Goal: Transaction & Acquisition: Download file/media

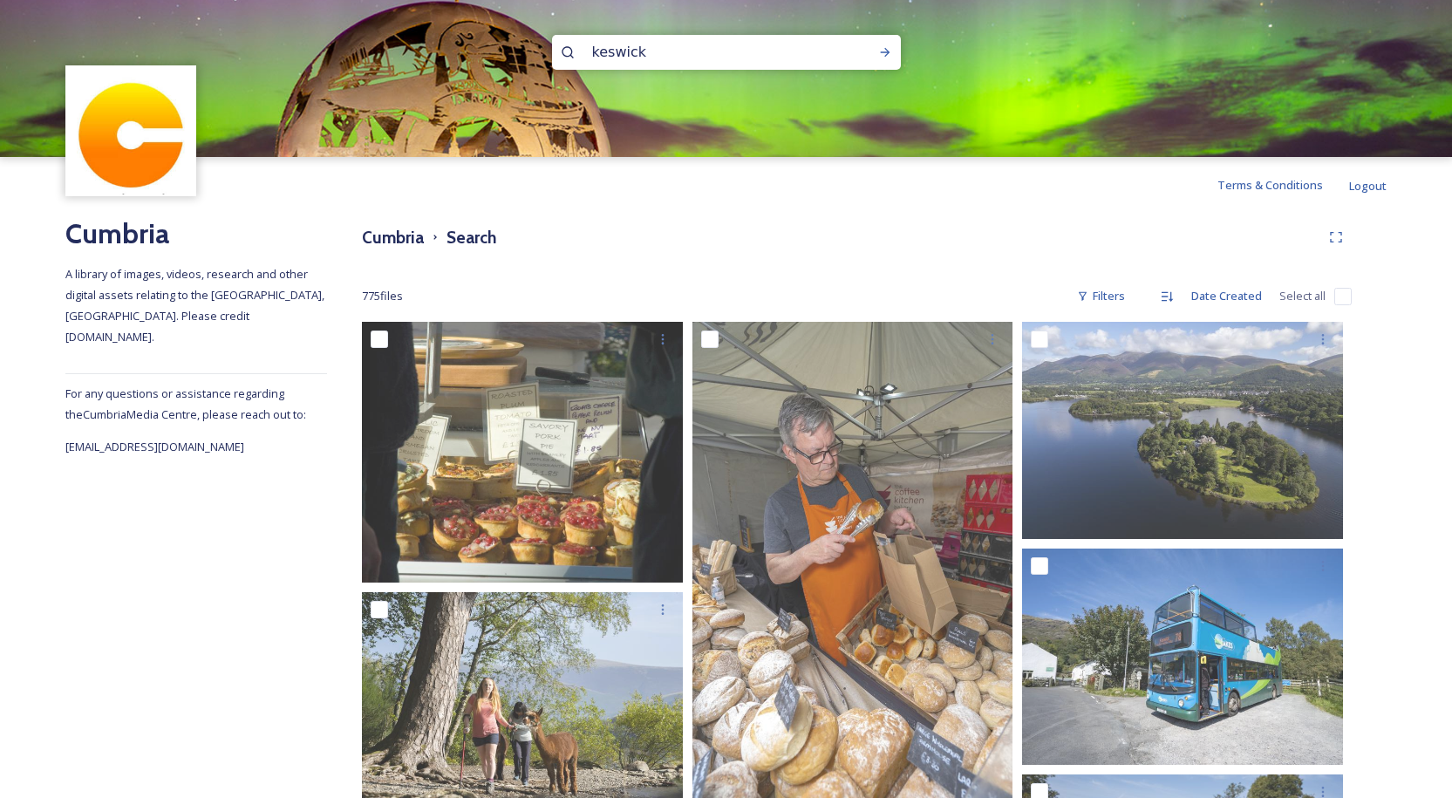
click at [605, 50] on input "keswick" at bounding box center [703, 52] width 239 height 38
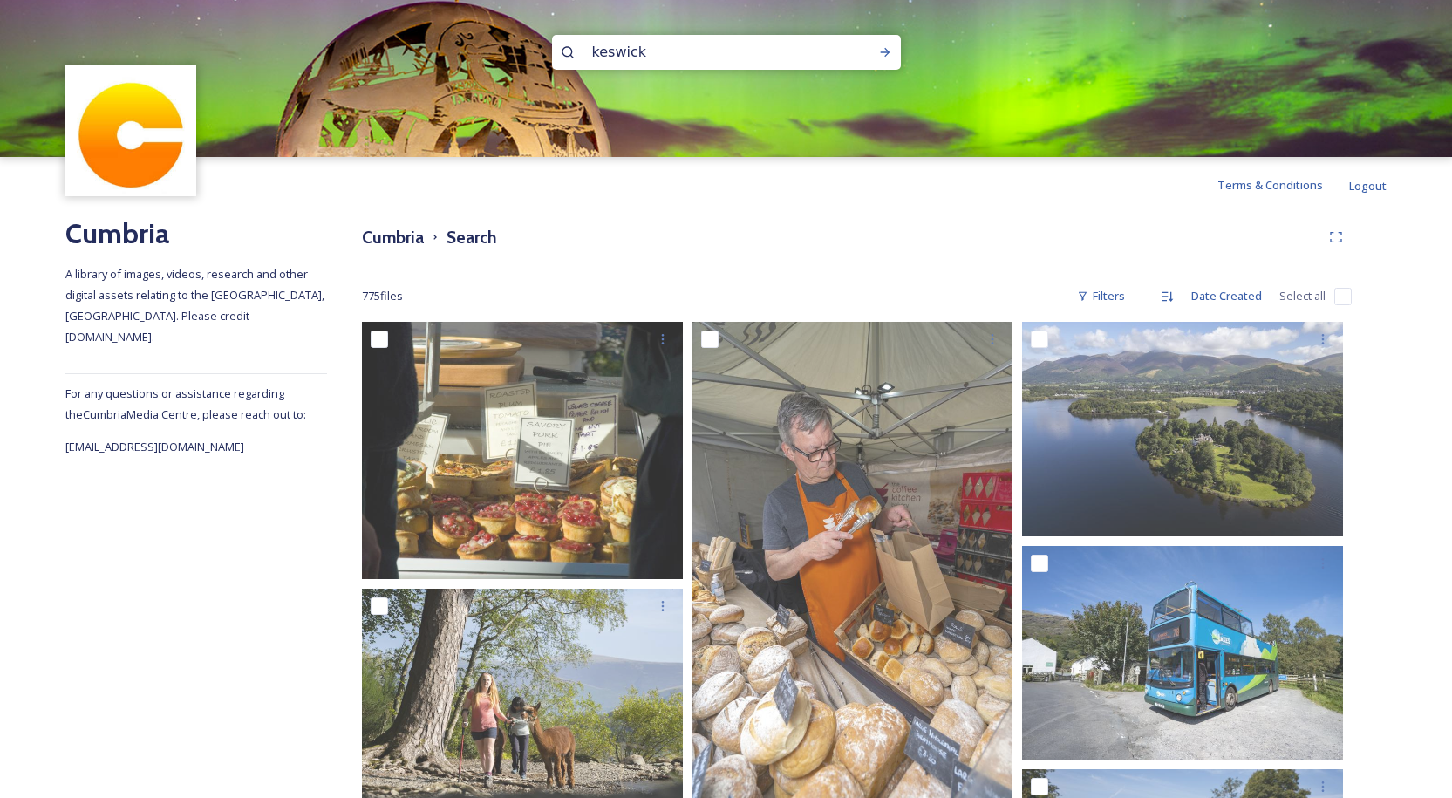
drag, startPoint x: 674, startPoint y: 40, endPoint x: 496, endPoint y: 36, distance: 178.0
click at [502, 38] on div "keswick" at bounding box center [726, 78] width 1452 height 157
type input "[PERSON_NAME]"
click at [884, 54] on icon at bounding box center [885, 52] width 14 height 14
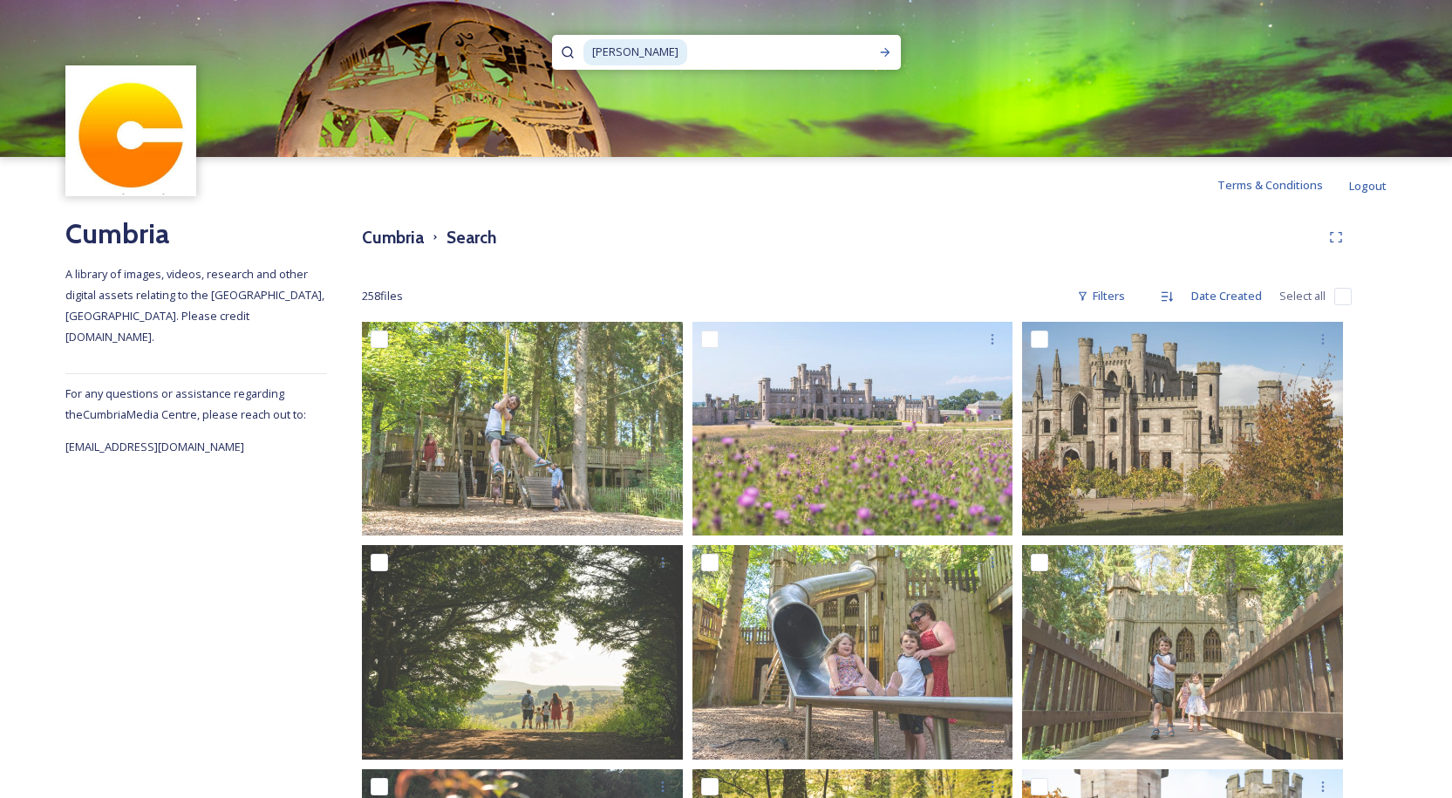
click at [689, 59] on input at bounding box center [779, 52] width 181 height 38
type input "l"
type input "open air"
click at [885, 47] on icon at bounding box center [885, 52] width 14 height 14
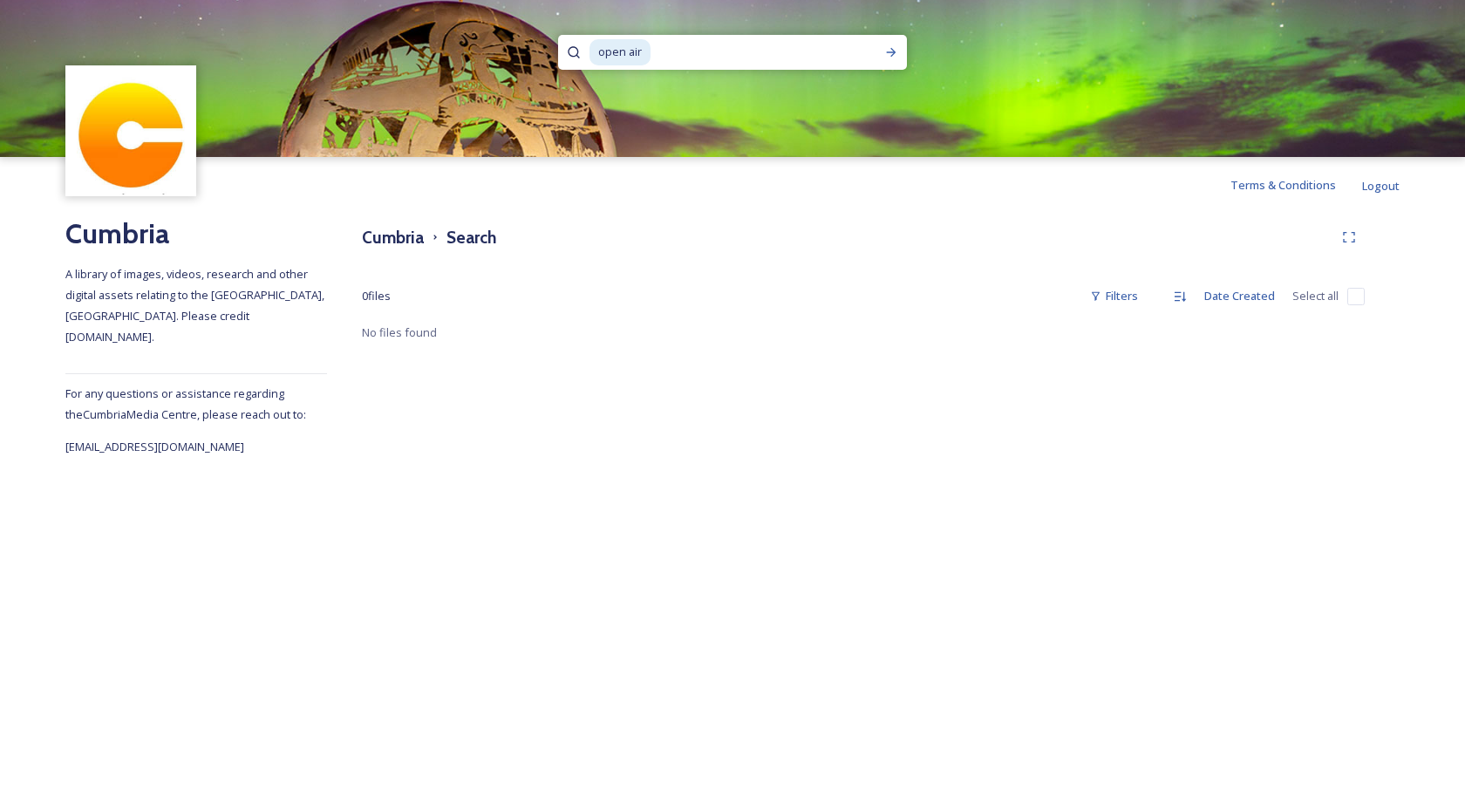
click at [658, 53] on input at bounding box center [756, 52] width 208 height 38
type input "o"
click at [892, 51] on icon at bounding box center [892, 52] width 14 height 14
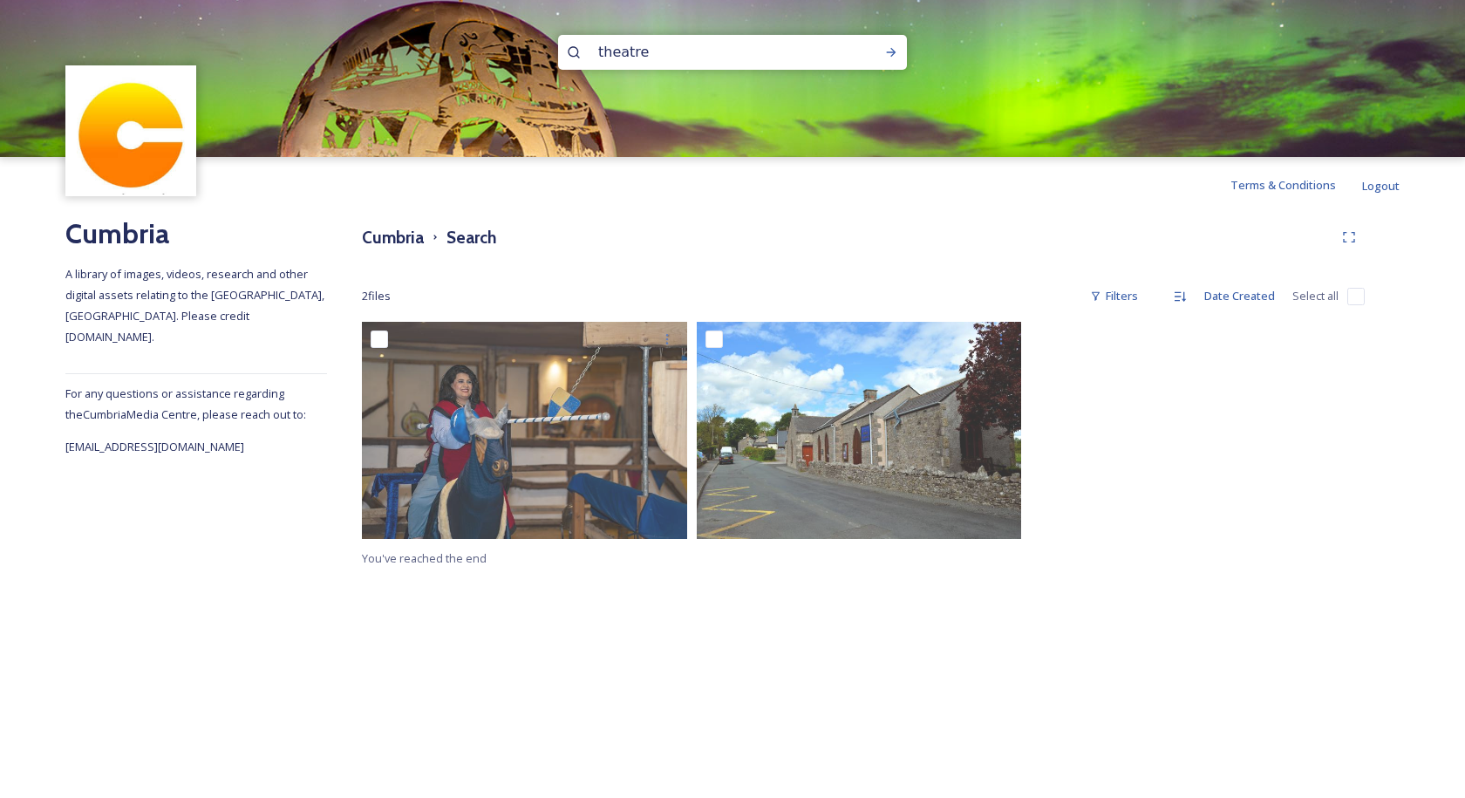
click at [662, 50] on input "theatre" at bounding box center [709, 52] width 239 height 38
type input "t"
click at [890, 52] on icon at bounding box center [892, 52] width 10 height 9
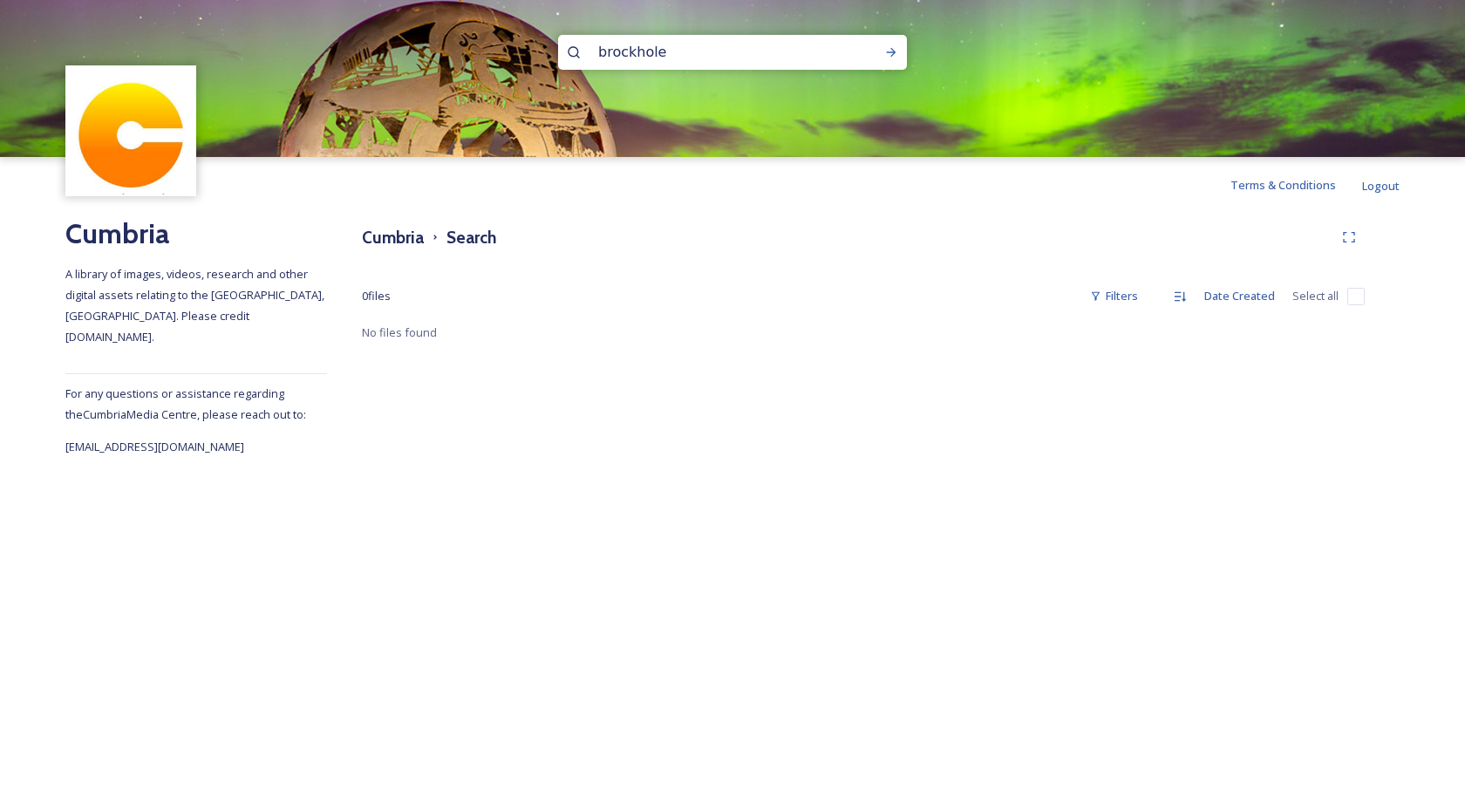
click at [689, 44] on input "brockhole" at bounding box center [709, 52] width 239 height 38
type input "b"
click at [891, 54] on icon at bounding box center [892, 52] width 14 height 14
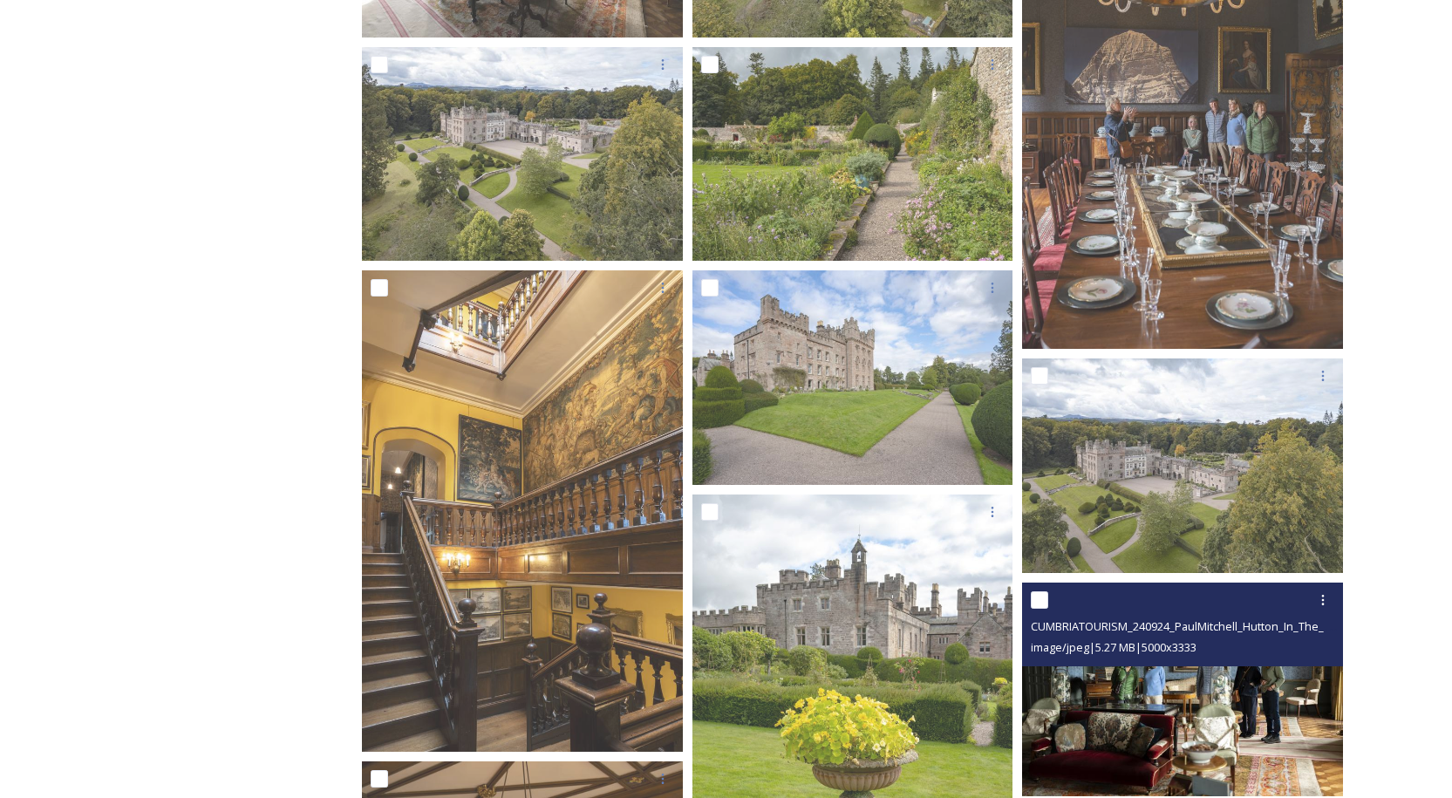
scroll to position [990, 0]
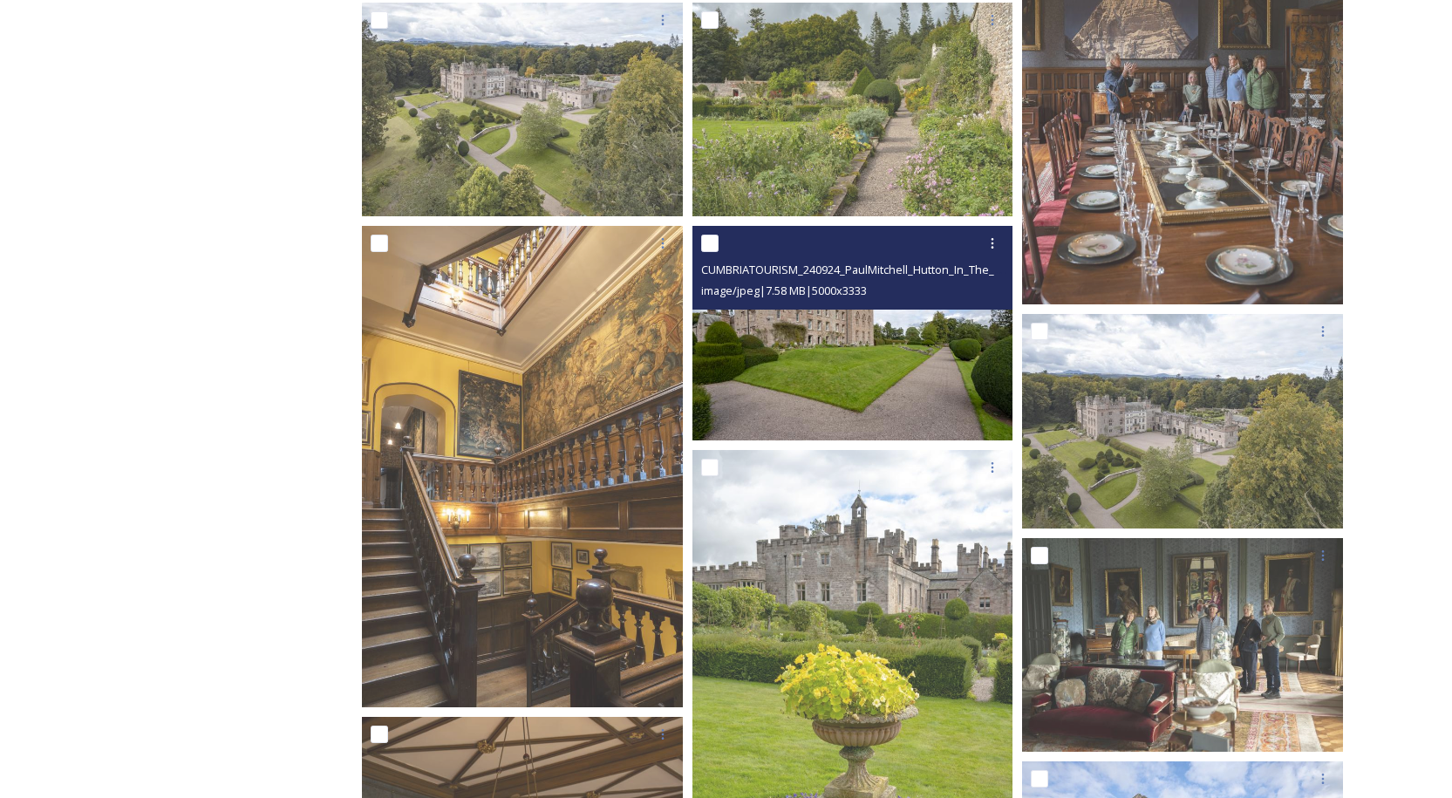
click at [902, 347] on img at bounding box center [853, 333] width 321 height 215
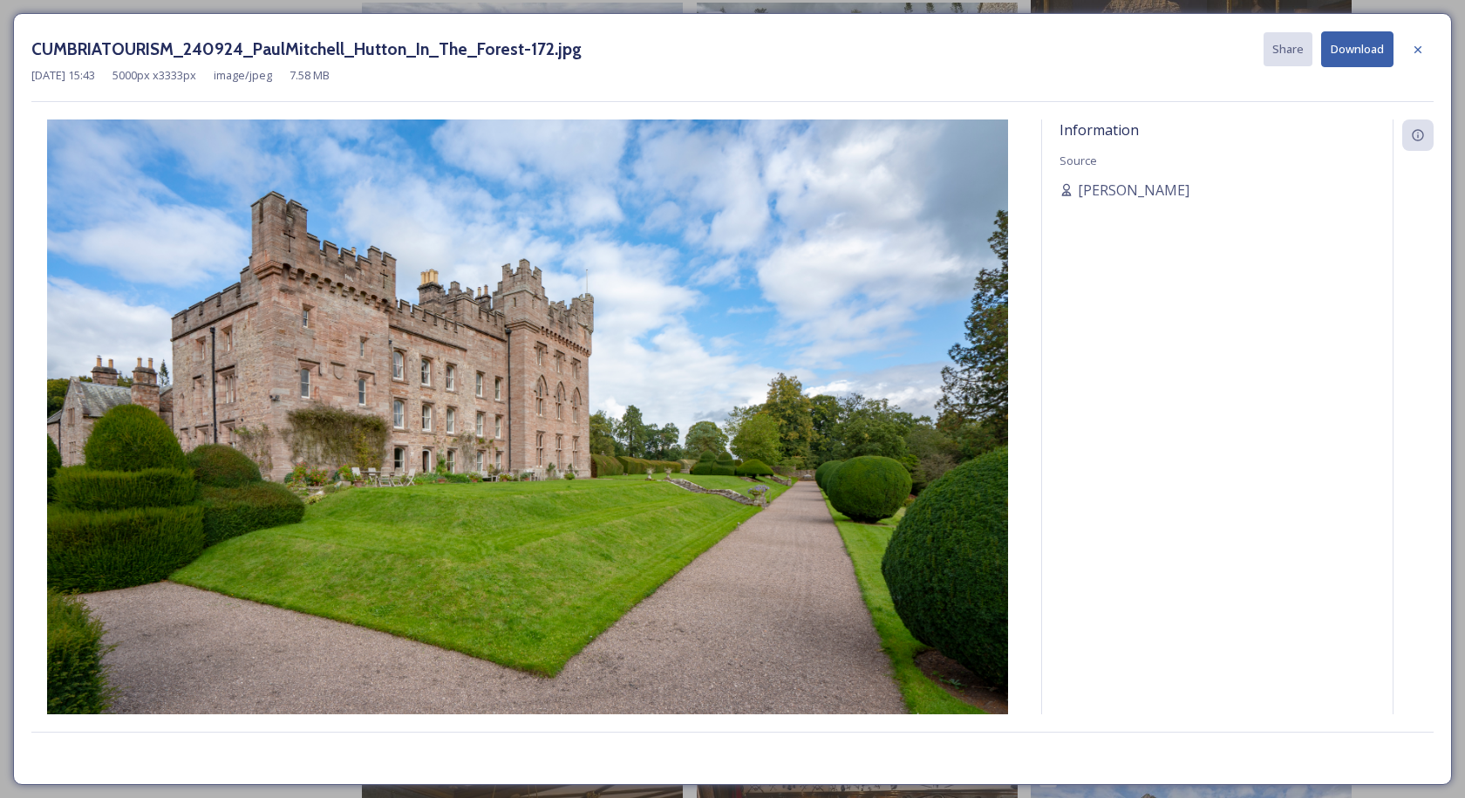
click at [1352, 57] on button "Download" at bounding box center [1358, 49] width 72 height 36
click at [1421, 50] on icon at bounding box center [1418, 50] width 14 height 14
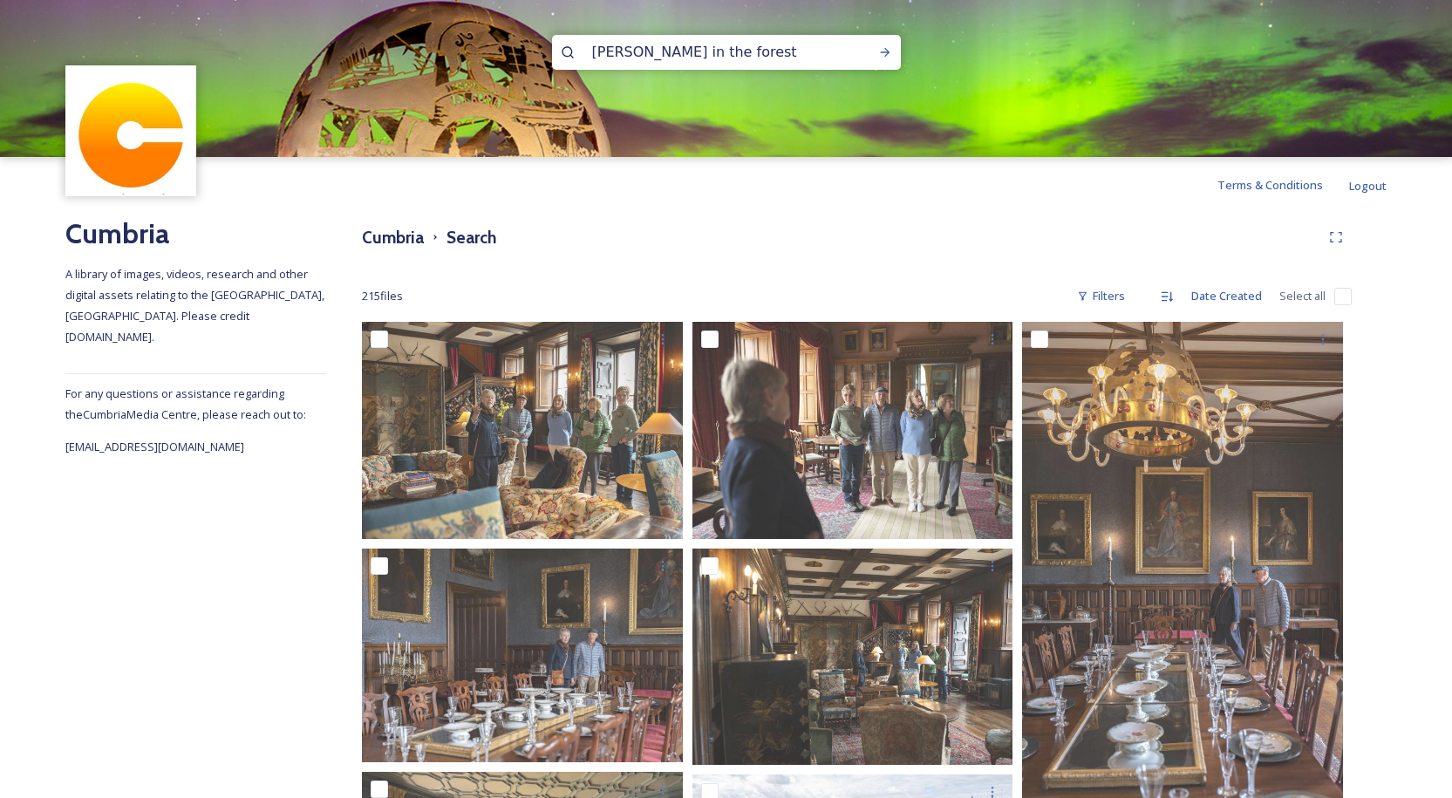
click at [626, 42] on input "[PERSON_NAME] in the forest" at bounding box center [703, 52] width 239 height 38
drag, startPoint x: 721, startPoint y: 54, endPoint x: 397, endPoint y: 87, distance: 326.2
click at [402, 90] on div "[PERSON_NAME] in the forest" at bounding box center [726, 78] width 1452 height 157
click at [888, 50] on icon at bounding box center [885, 52] width 14 height 14
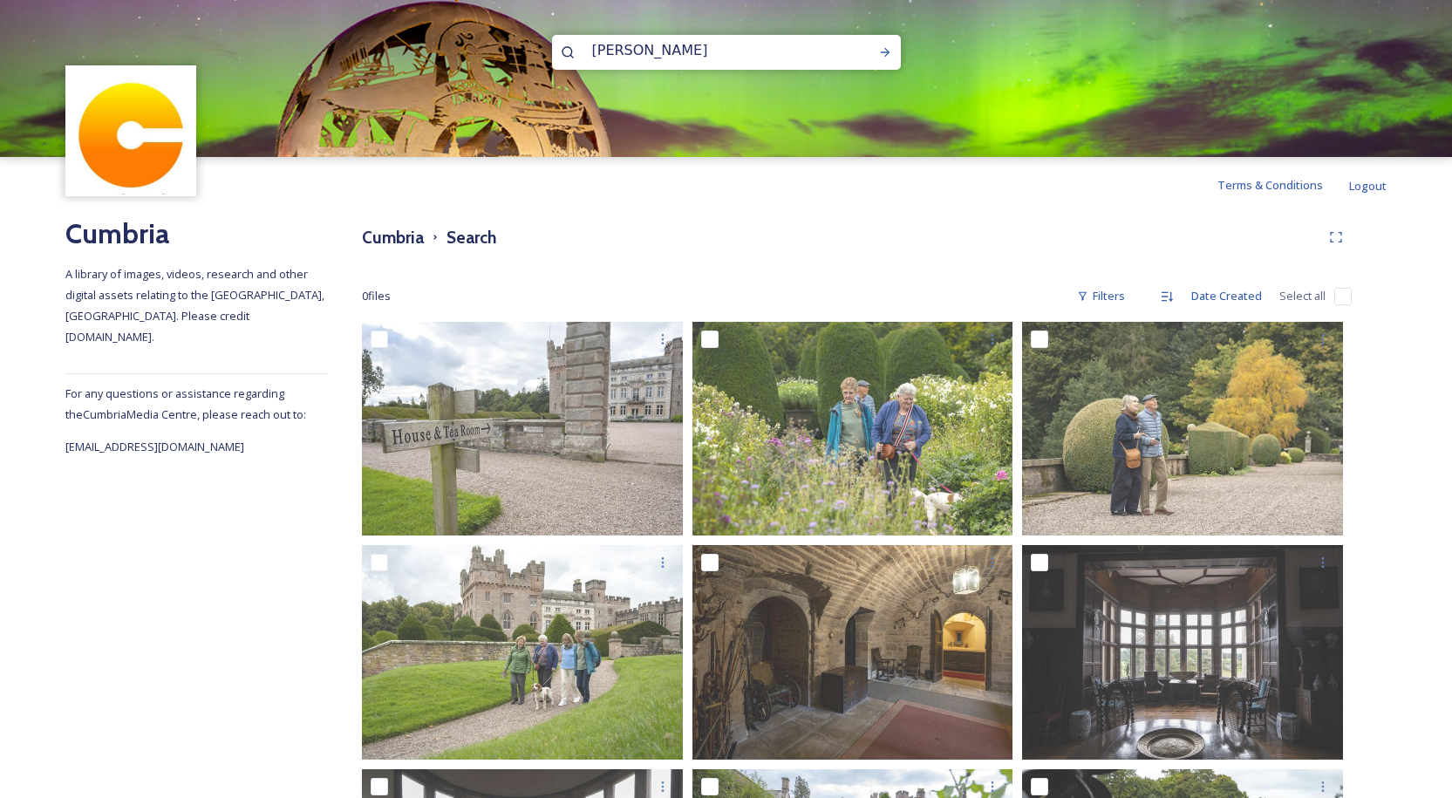
drag, startPoint x: 624, startPoint y: 53, endPoint x: 472, endPoint y: 58, distance: 151.9
click at [495, 55] on div "[PERSON_NAME]" at bounding box center [726, 78] width 1452 height 157
type input "autumn"
click at [885, 50] on icon at bounding box center [885, 52] width 10 height 9
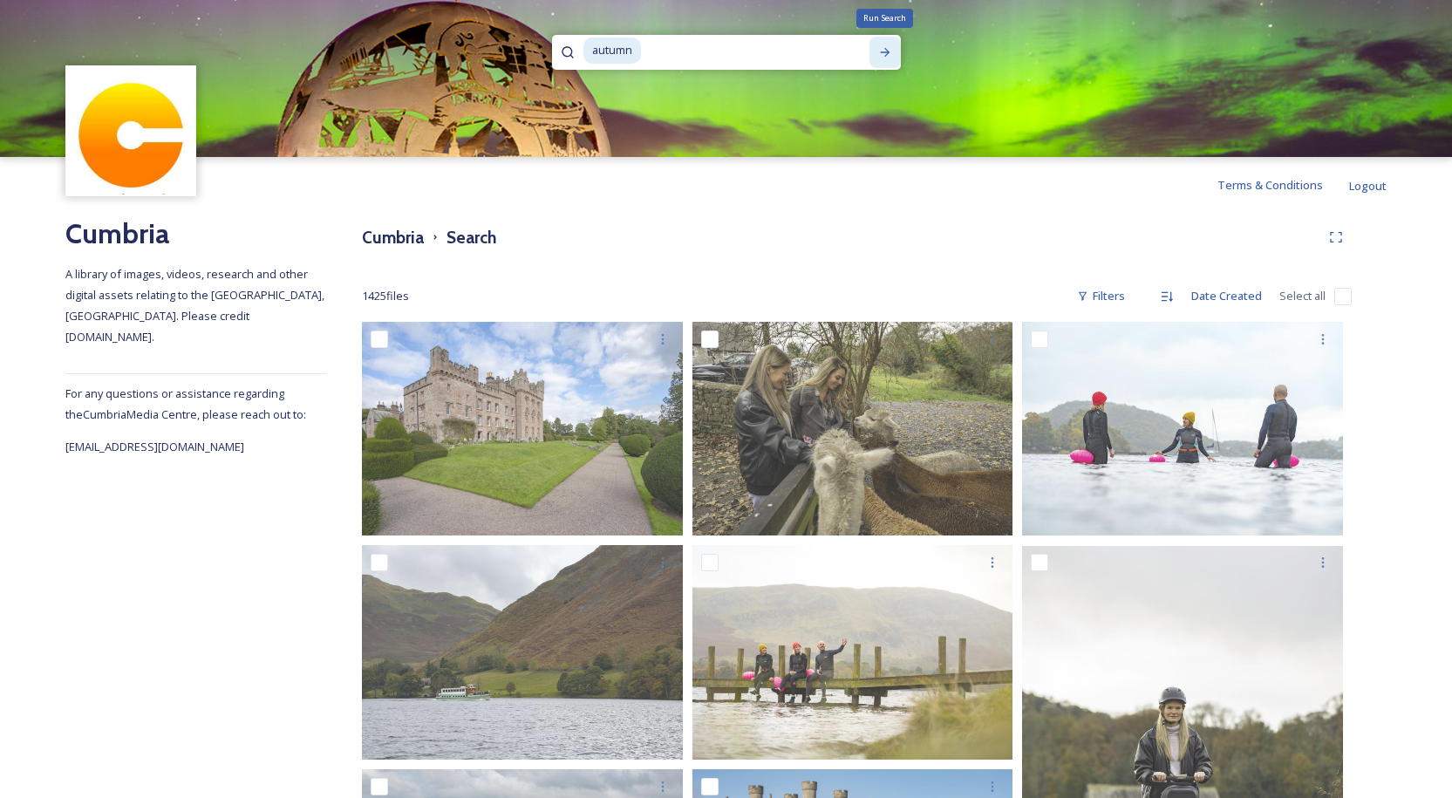
click at [882, 52] on icon at bounding box center [885, 52] width 10 height 9
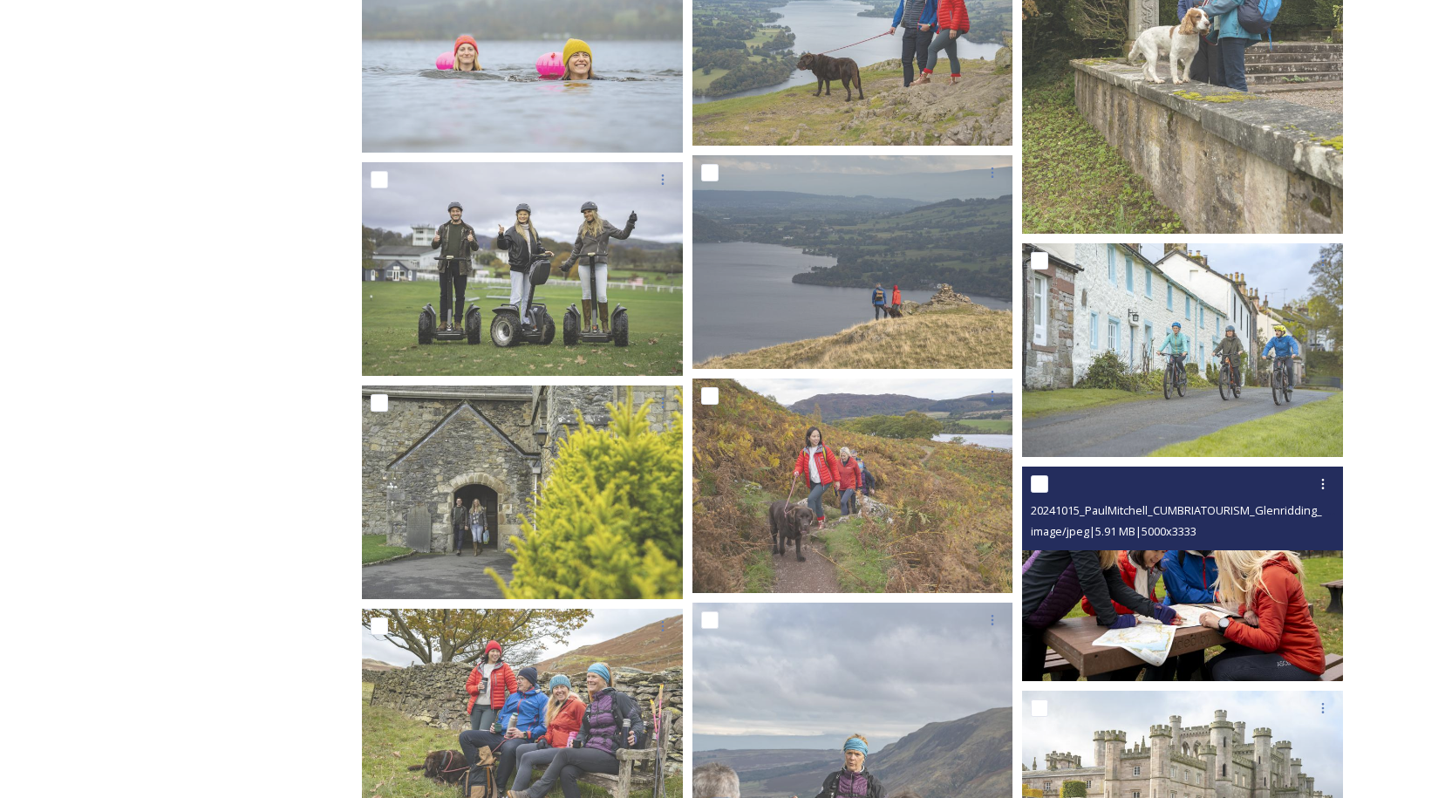
scroll to position [6368, 0]
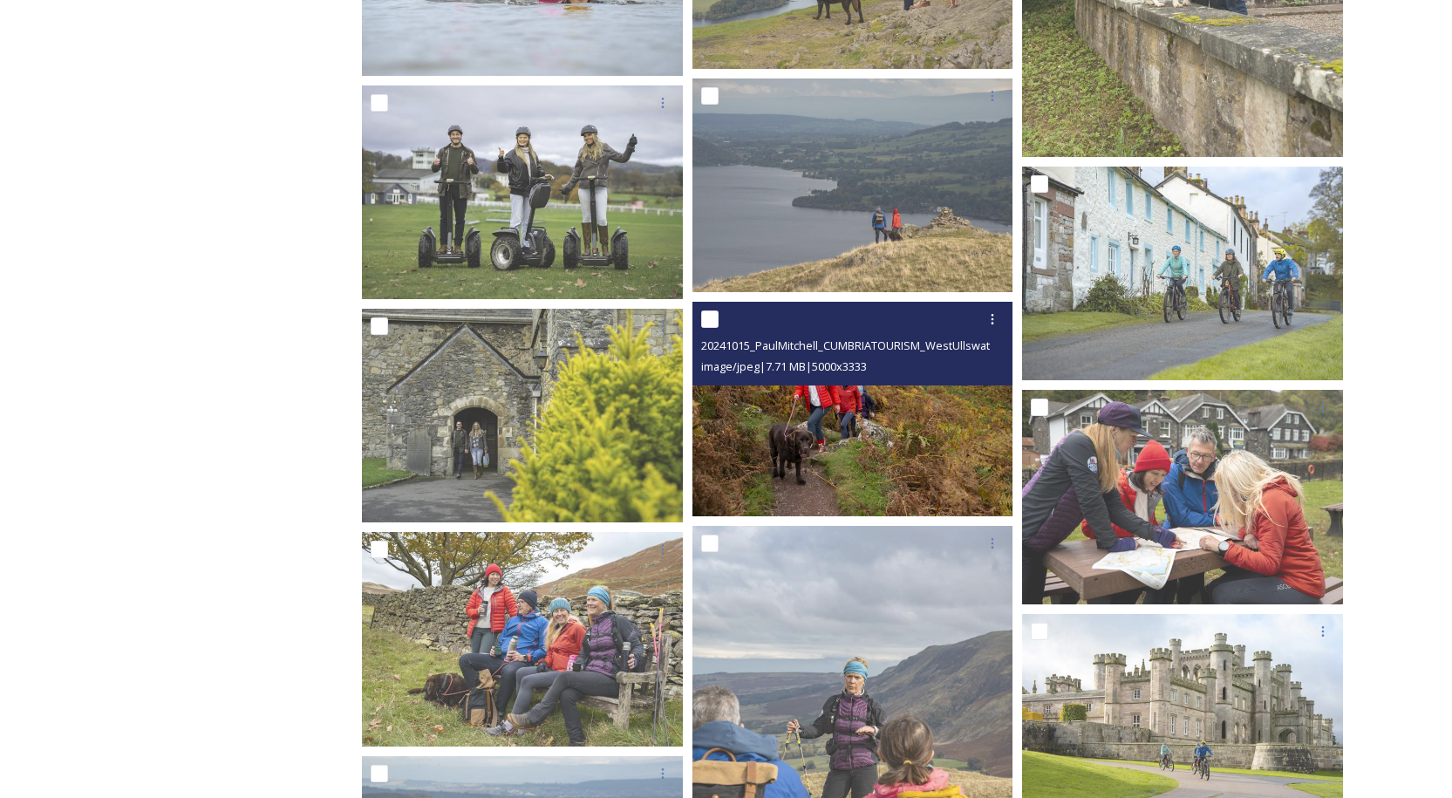
click at [905, 428] on img at bounding box center [853, 409] width 321 height 215
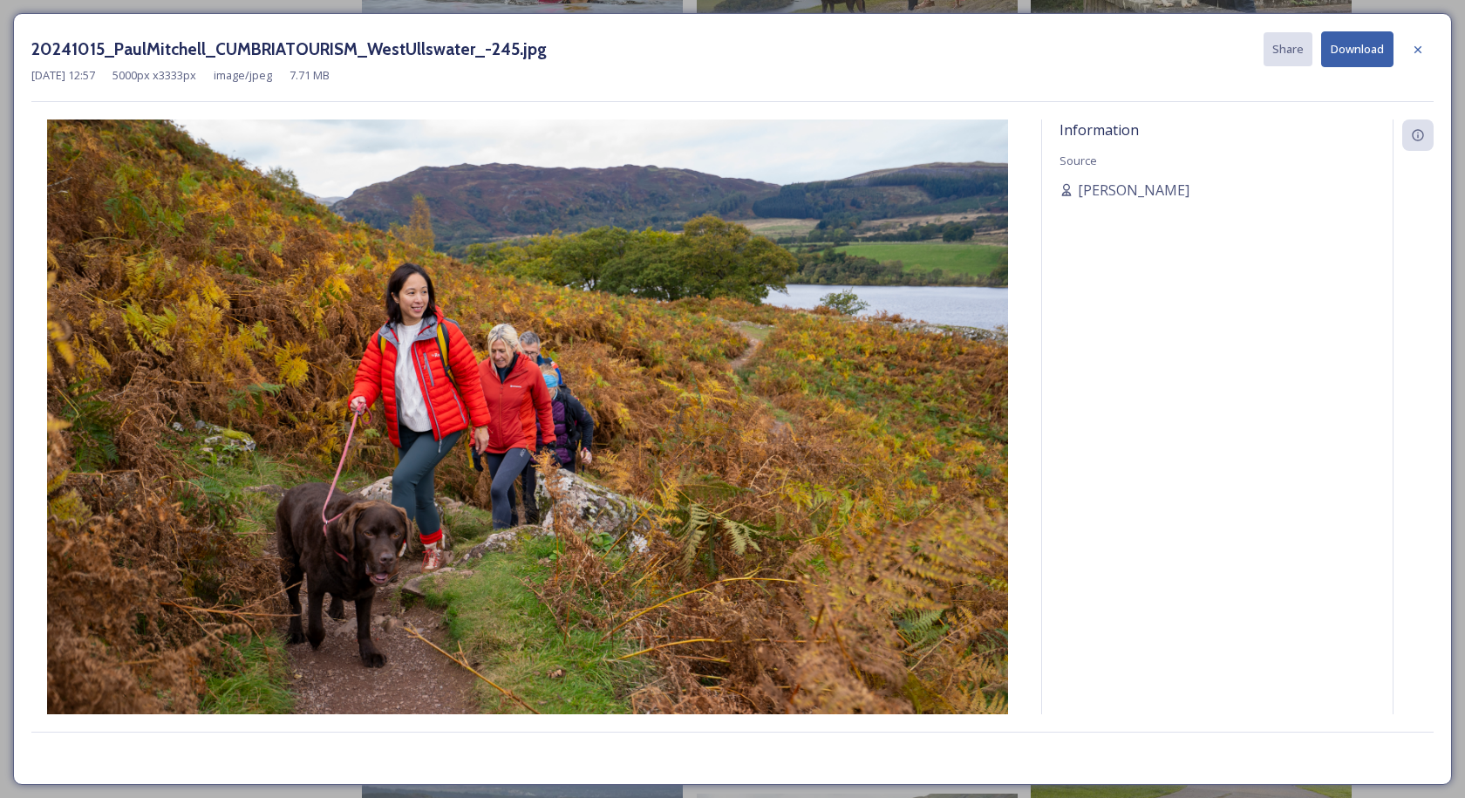
click at [1362, 42] on button "Download" at bounding box center [1358, 49] width 72 height 36
click at [1417, 47] on icon at bounding box center [1418, 48] width 7 height 7
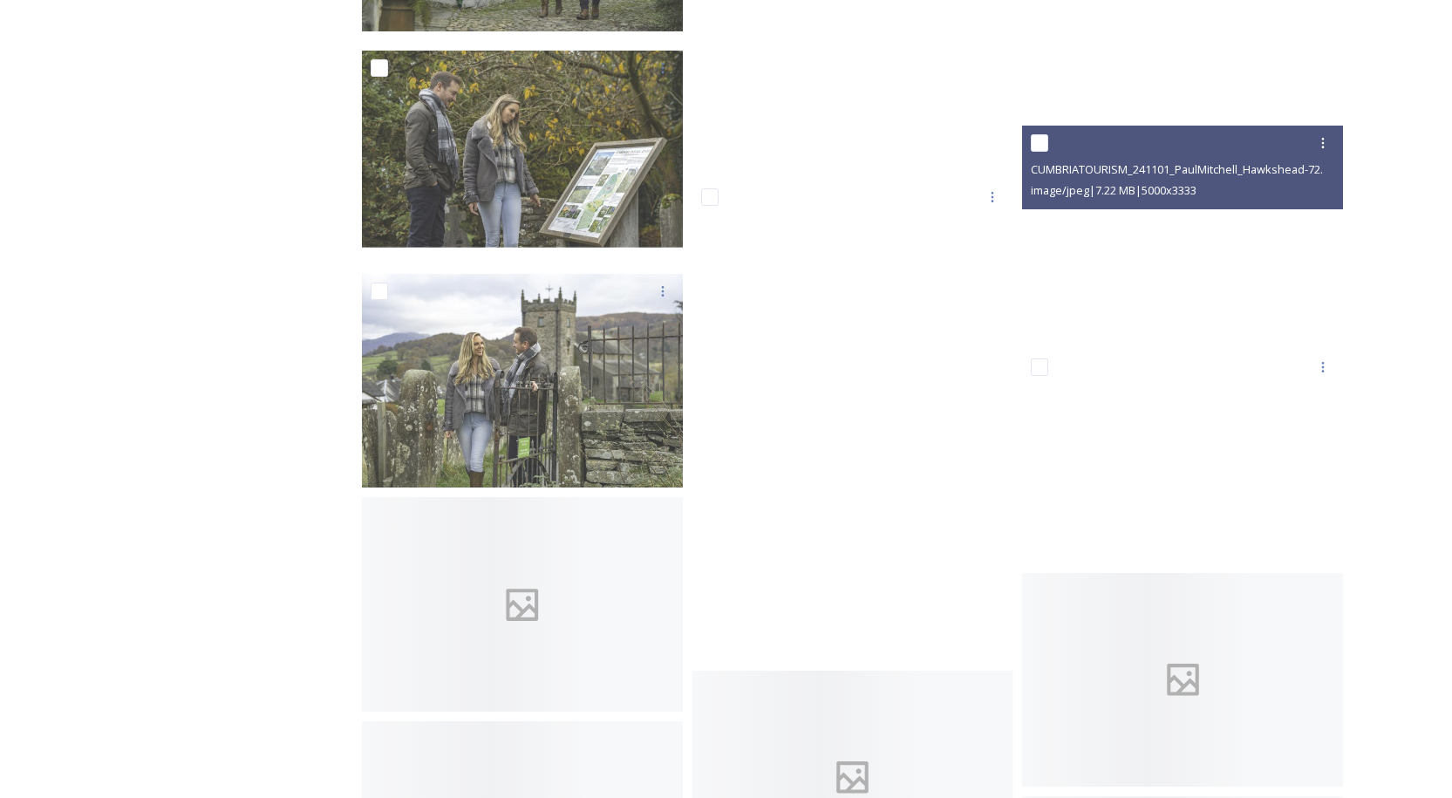
scroll to position [30095, 0]
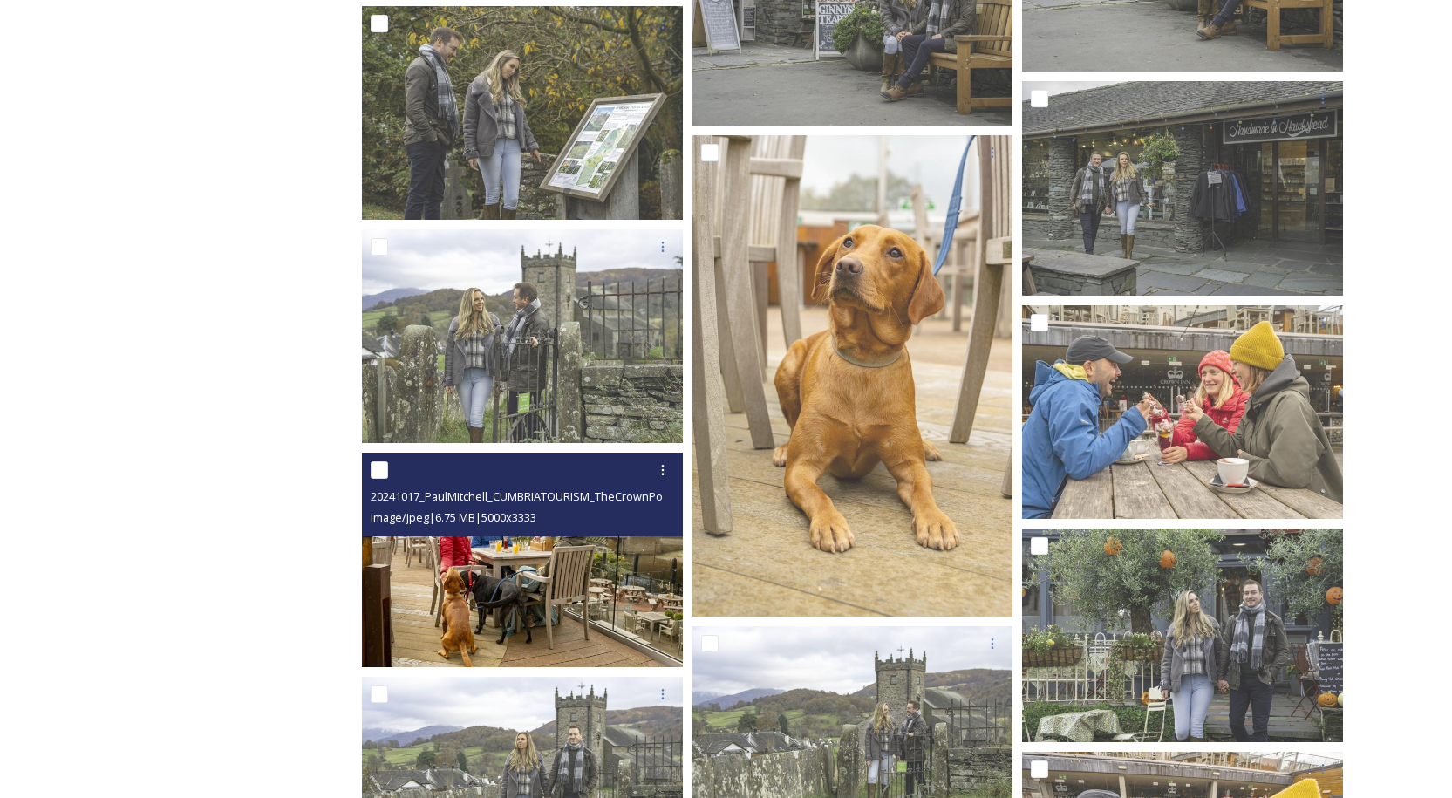
click at [533, 569] on img at bounding box center [522, 560] width 321 height 215
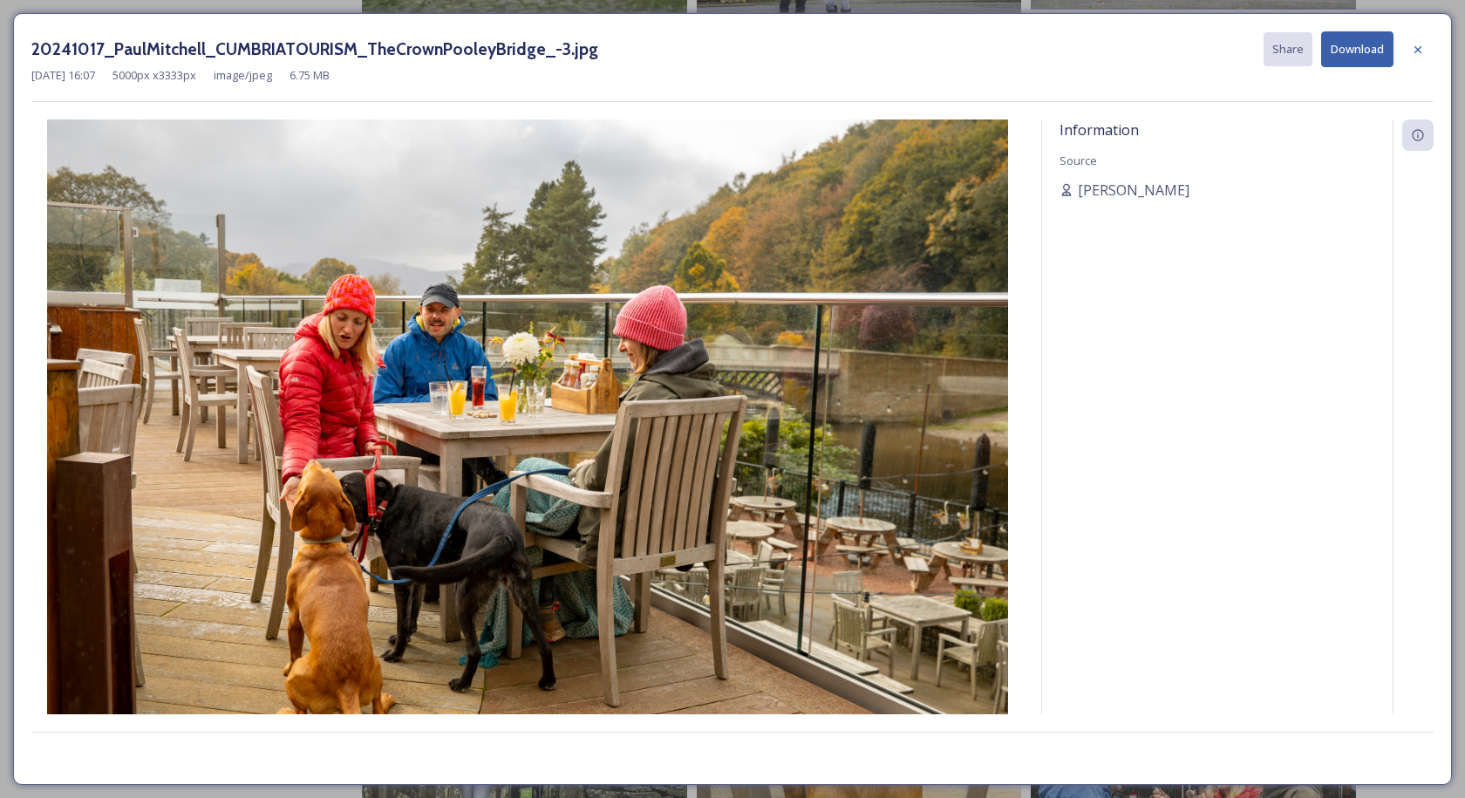
click at [1348, 38] on button "Download" at bounding box center [1358, 49] width 72 height 36
click at [1422, 44] on icon at bounding box center [1418, 50] width 14 height 14
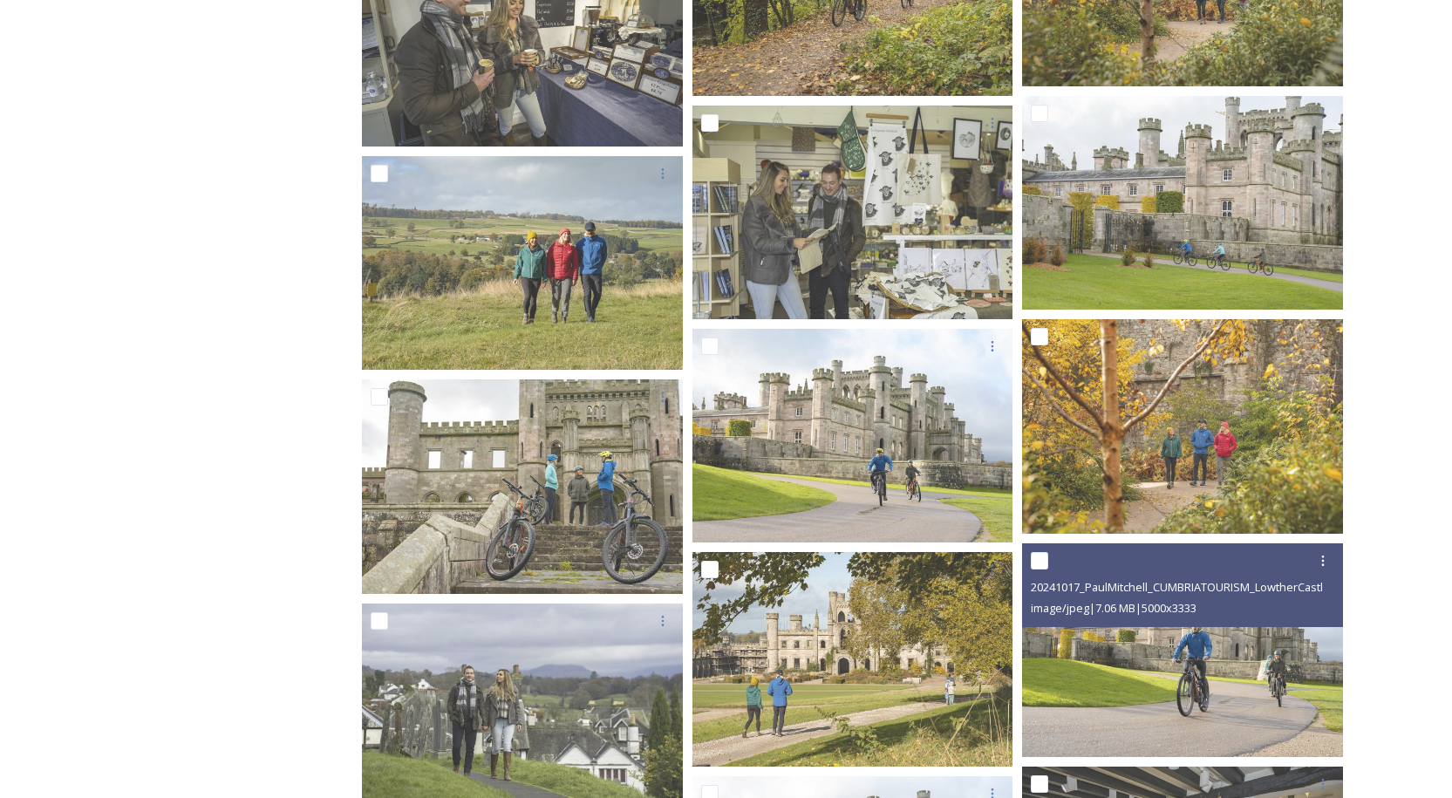
scroll to position [40911, 0]
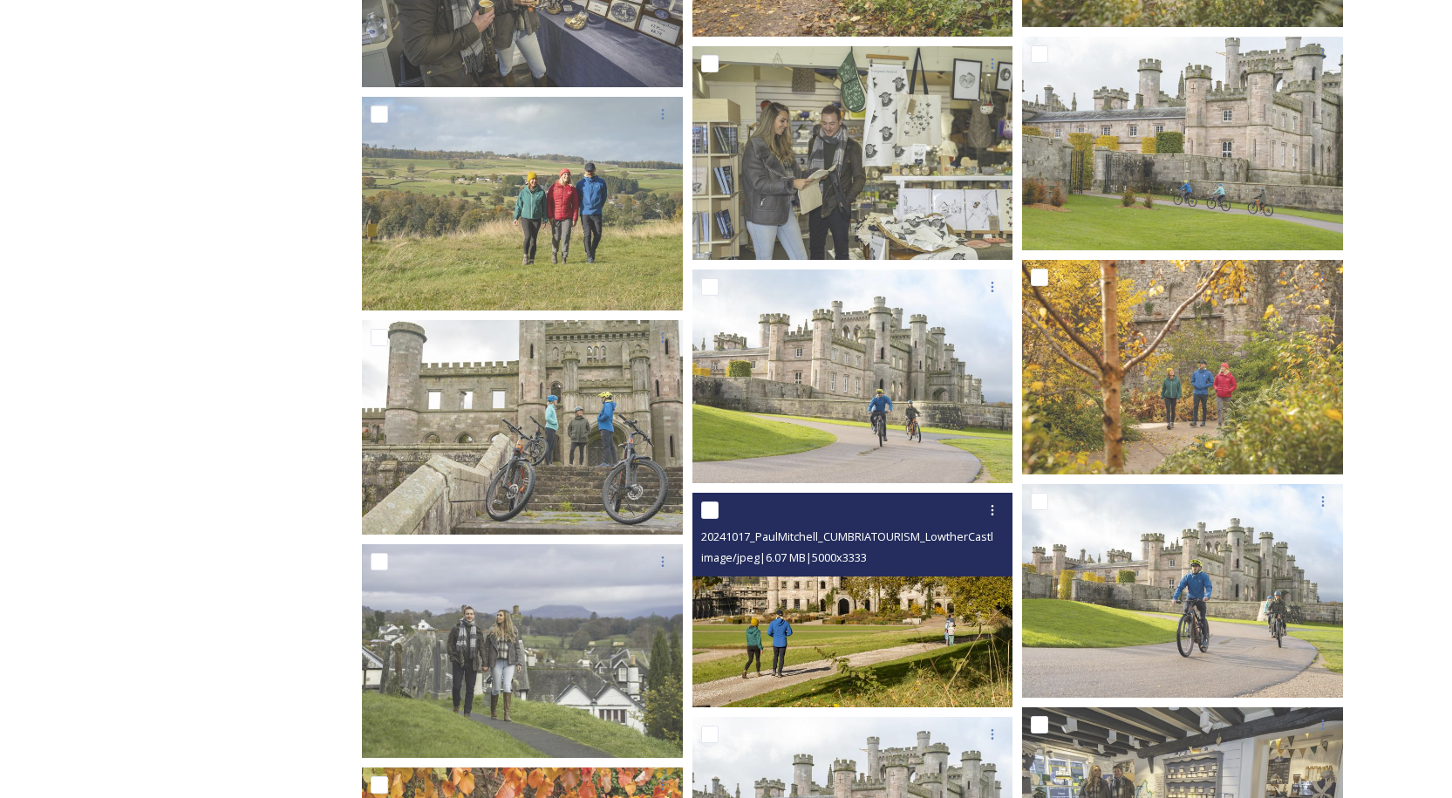
click at [885, 605] on img at bounding box center [853, 600] width 321 height 215
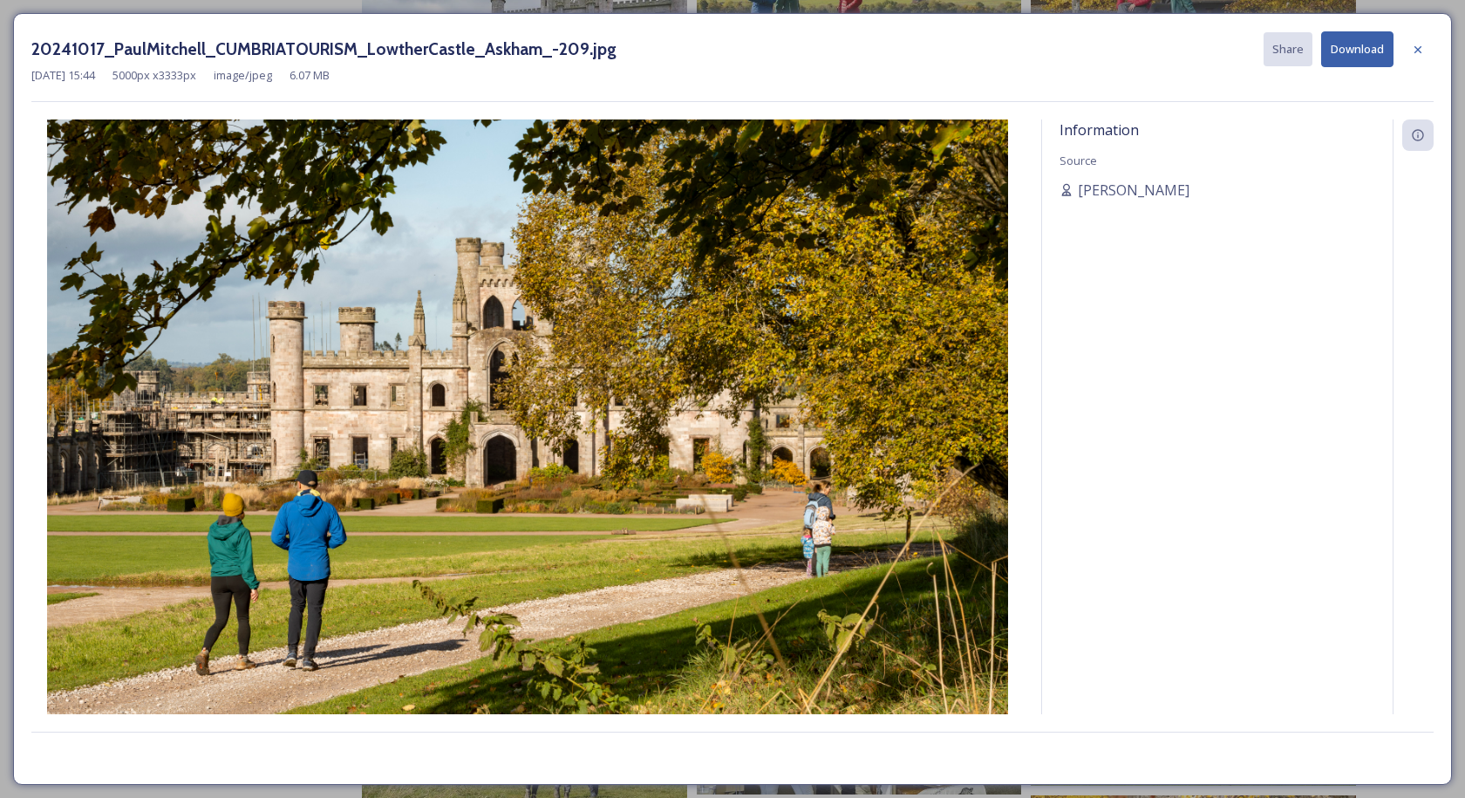
click at [1364, 47] on button "Download" at bounding box center [1358, 49] width 72 height 36
click at [1418, 46] on icon at bounding box center [1418, 50] width 14 height 14
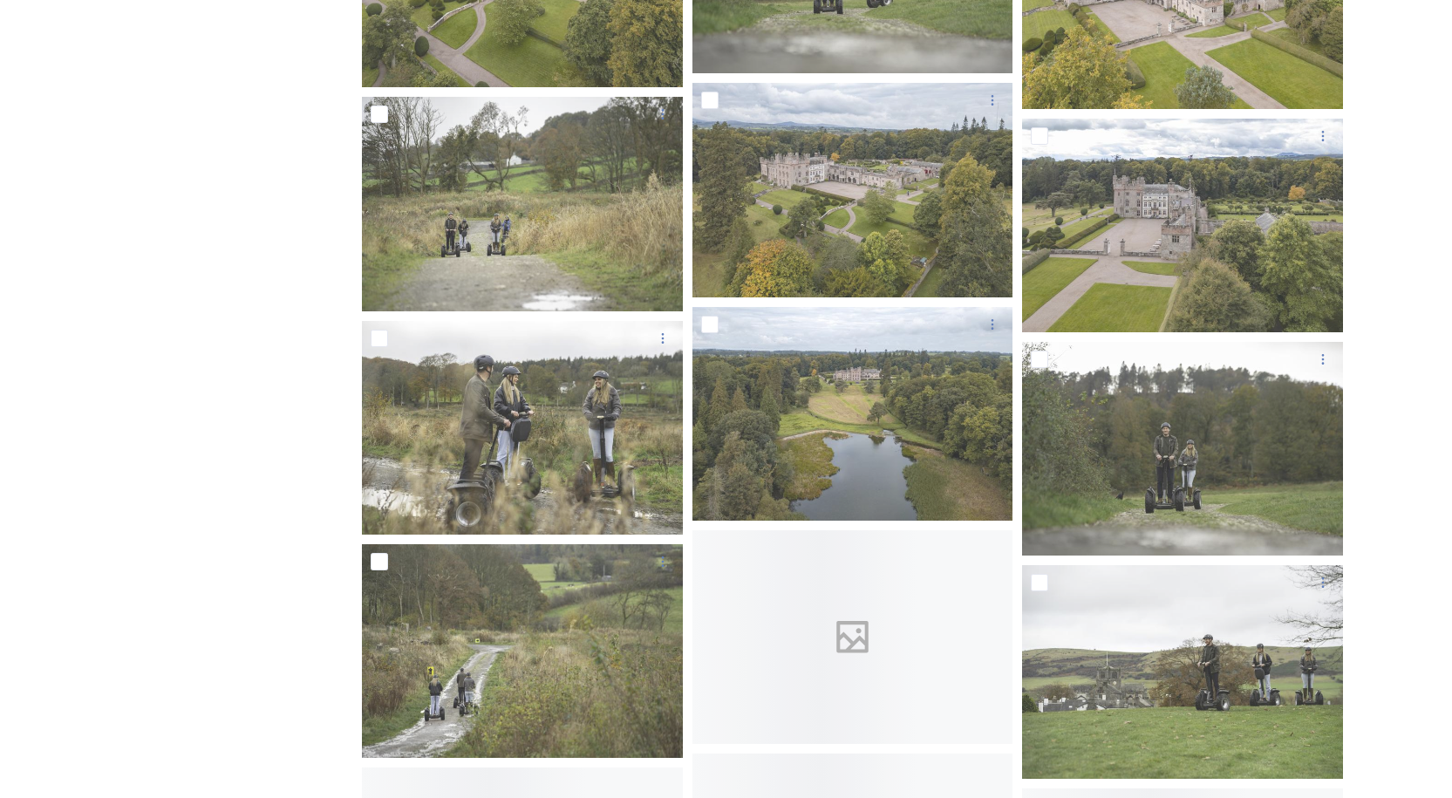
scroll to position [80340, 0]
